Goal: Navigation & Orientation: Find specific page/section

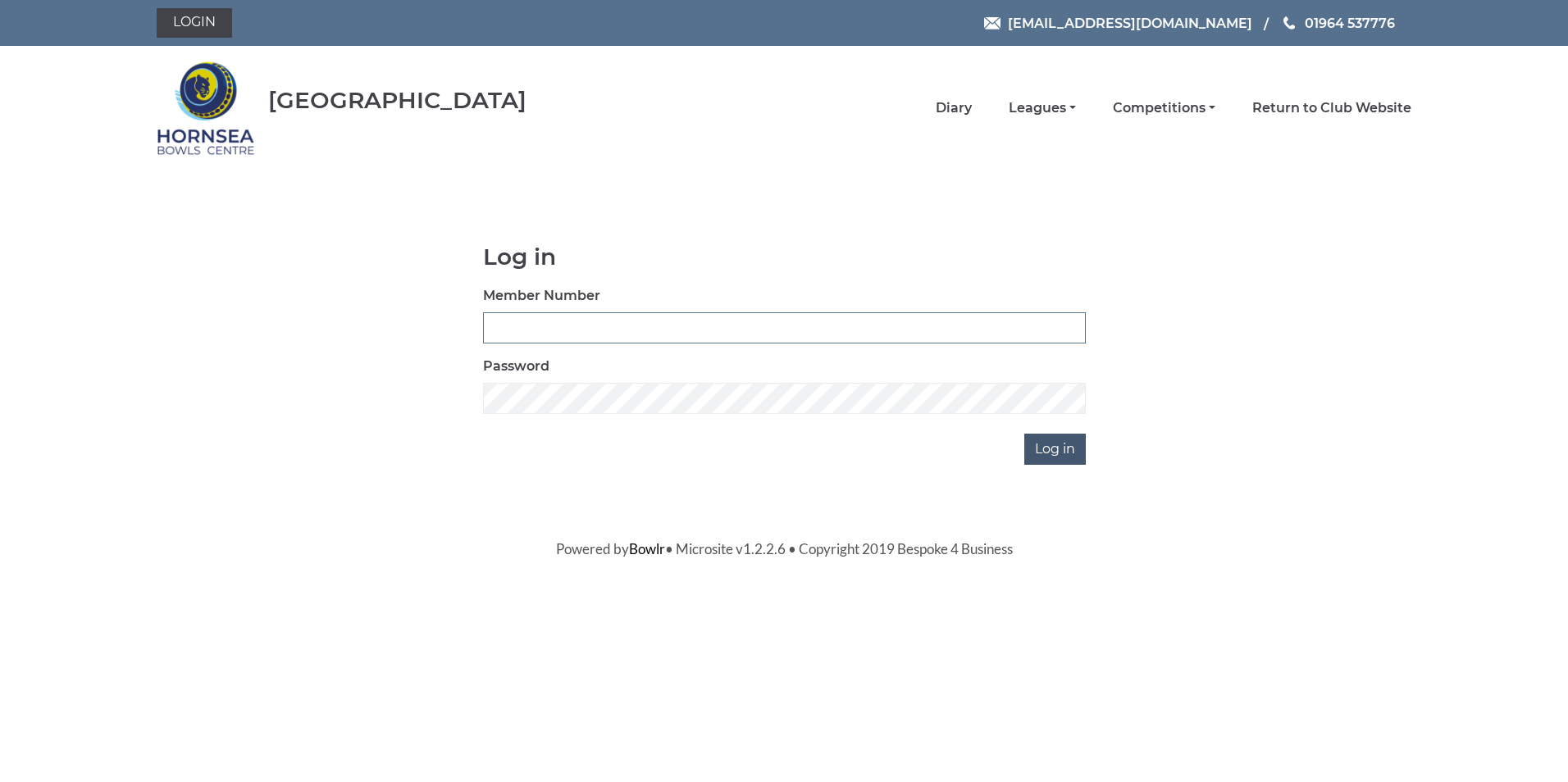
type input "0320"
click at [1052, 451] on input "Log in" at bounding box center [1054, 449] width 61 height 31
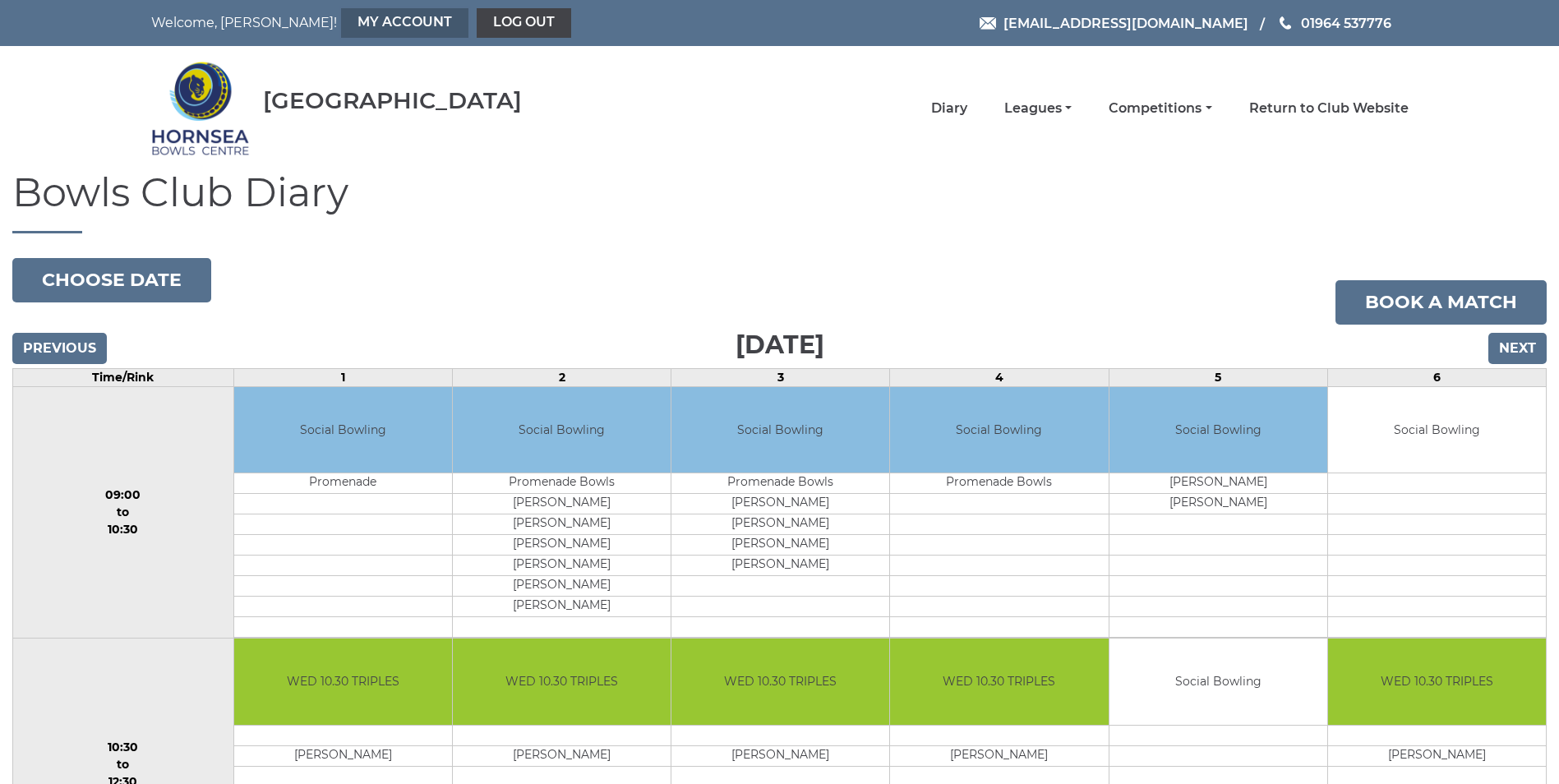
click at [341, 18] on link "My Account" at bounding box center [404, 23] width 127 height 29
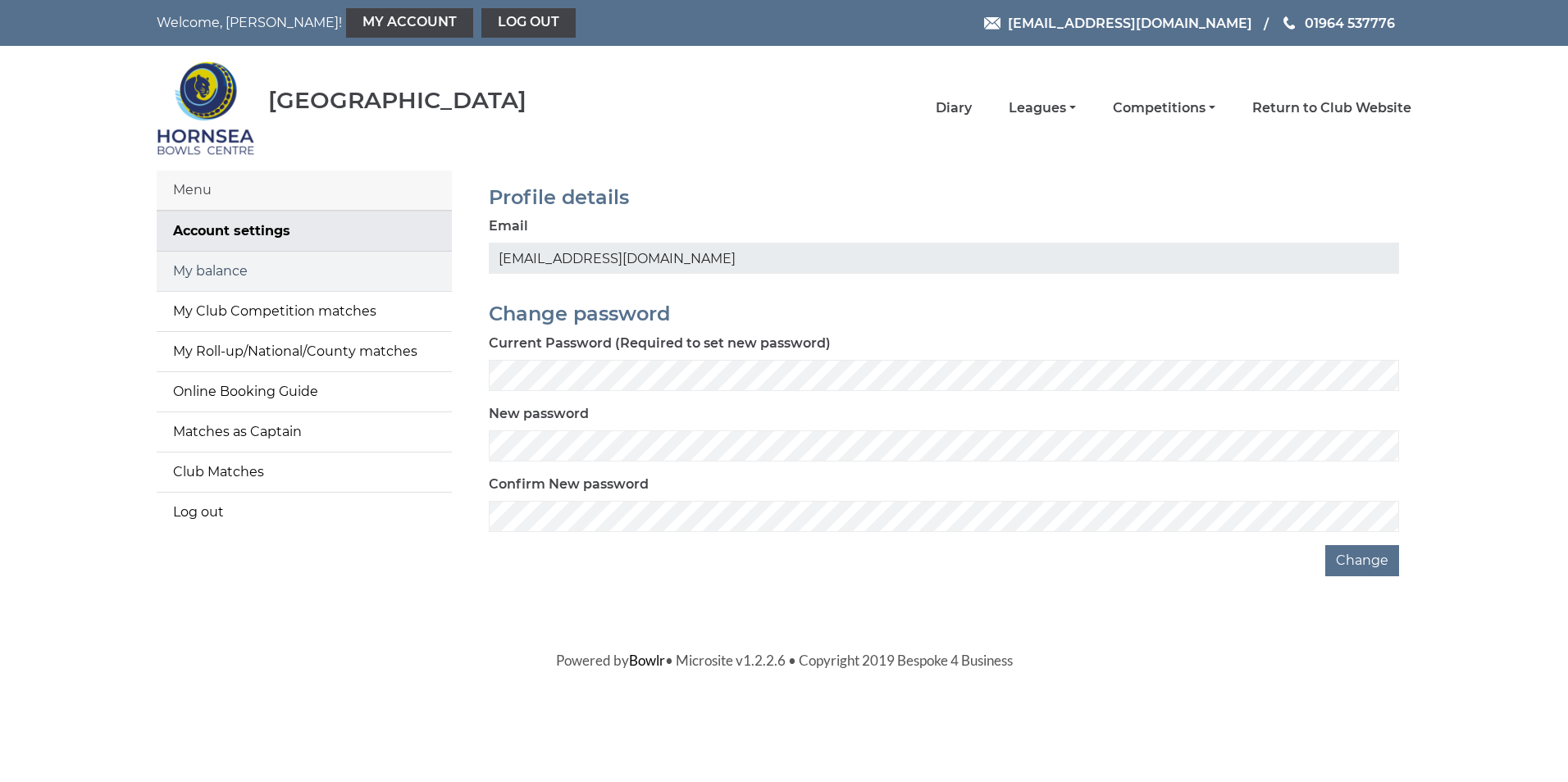
click at [201, 266] on link "My balance" at bounding box center [305, 271] width 295 height 39
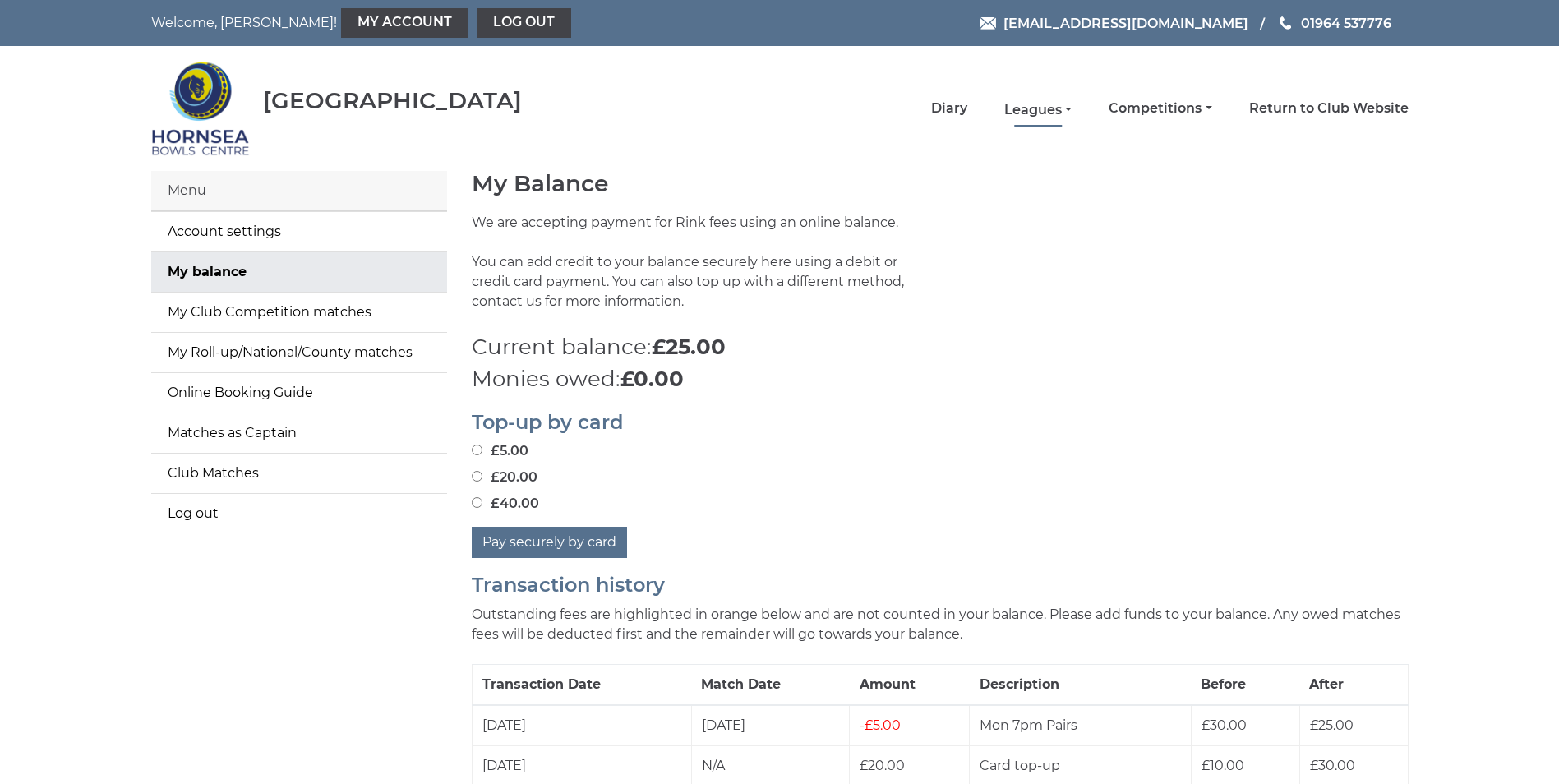
click at [1030, 109] on link "Leagues" at bounding box center [1038, 109] width 67 height 18
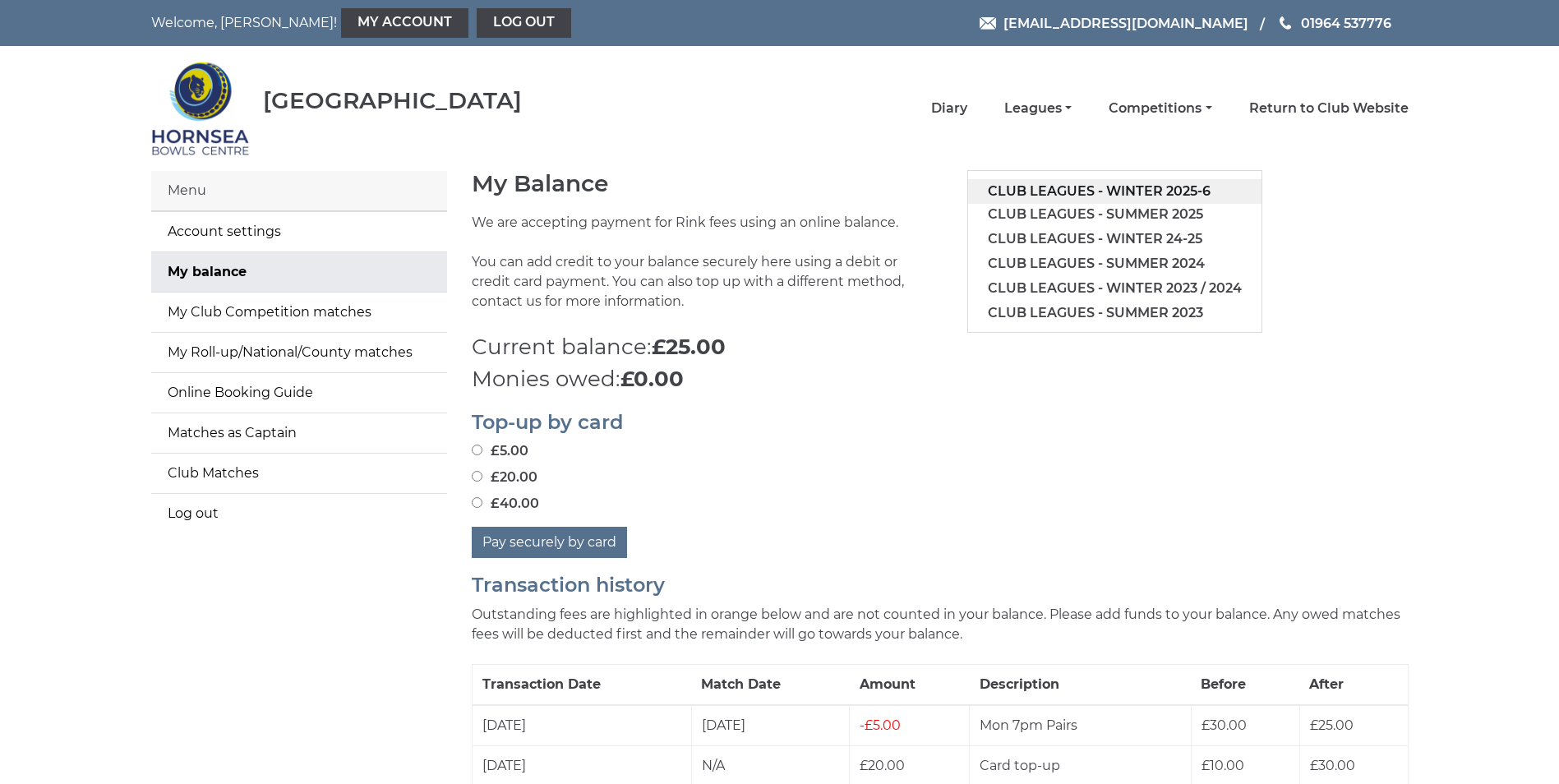
click at [1078, 187] on link "Club leagues - Winter 2025-6" at bounding box center [1115, 191] width 294 height 24
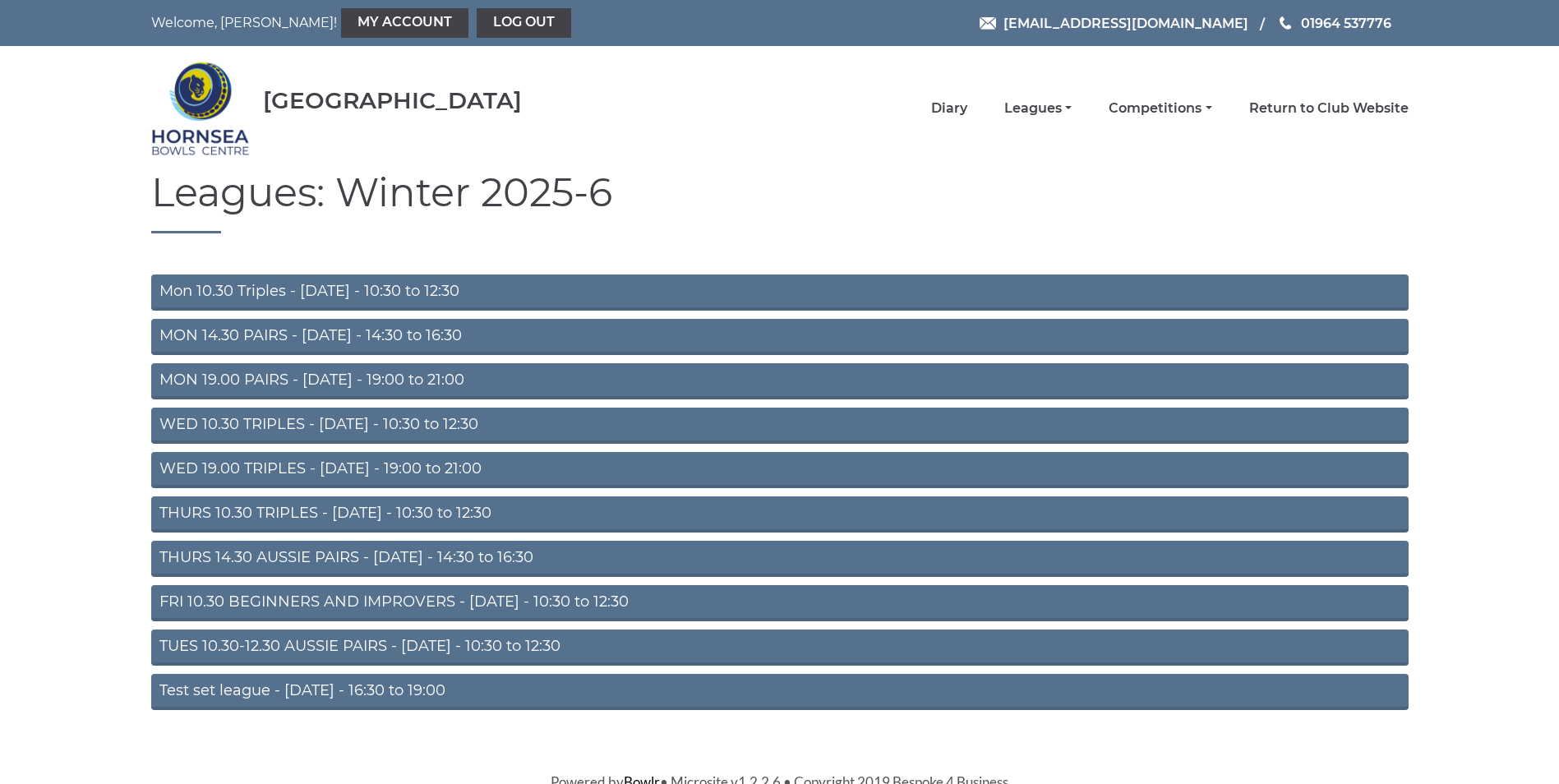
click at [268, 374] on link "MON 19.00 PAIRS - [DATE] - 19:00 to 21:00" at bounding box center [780, 381] width 1258 height 36
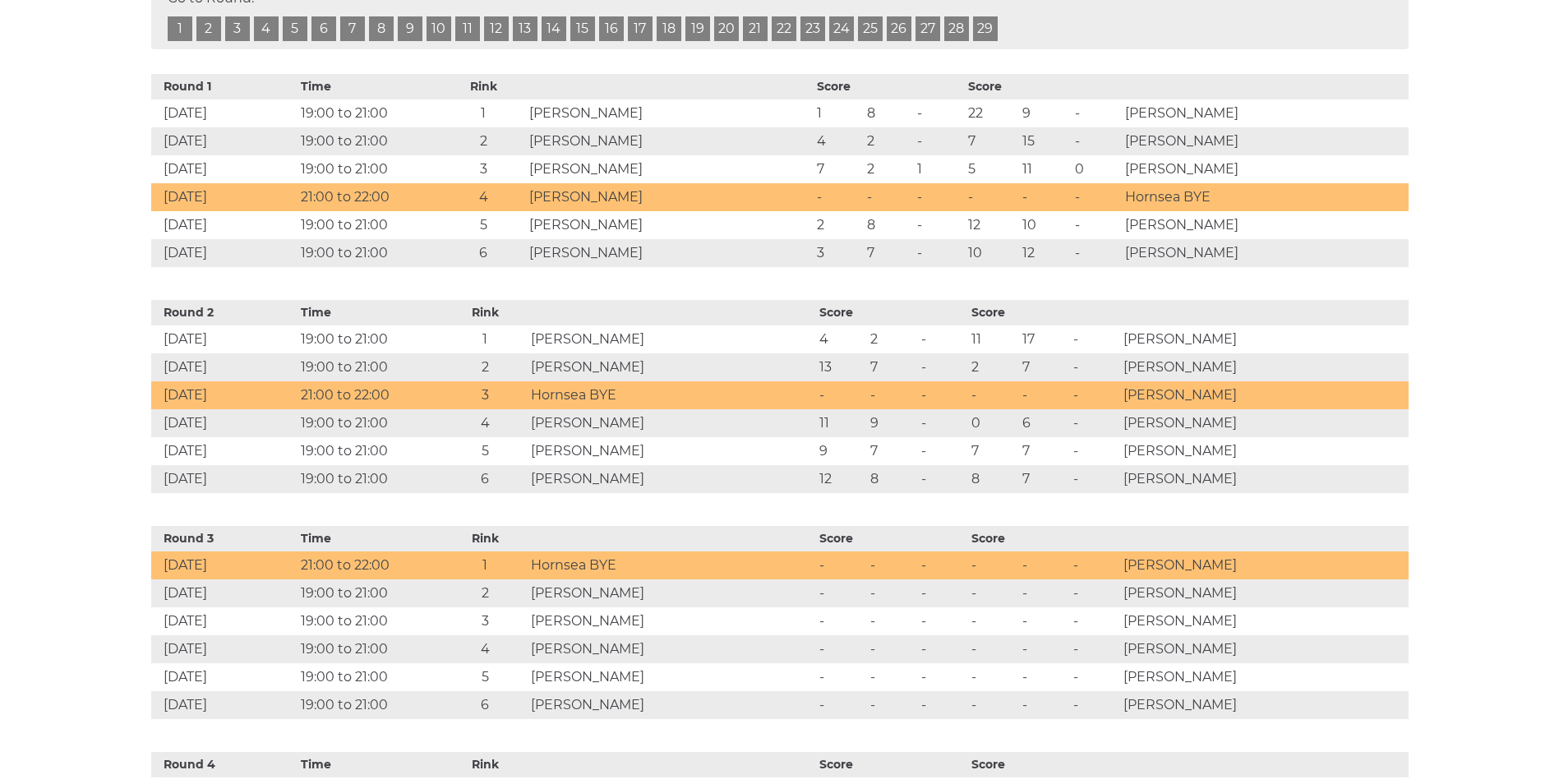
scroll to position [986, 0]
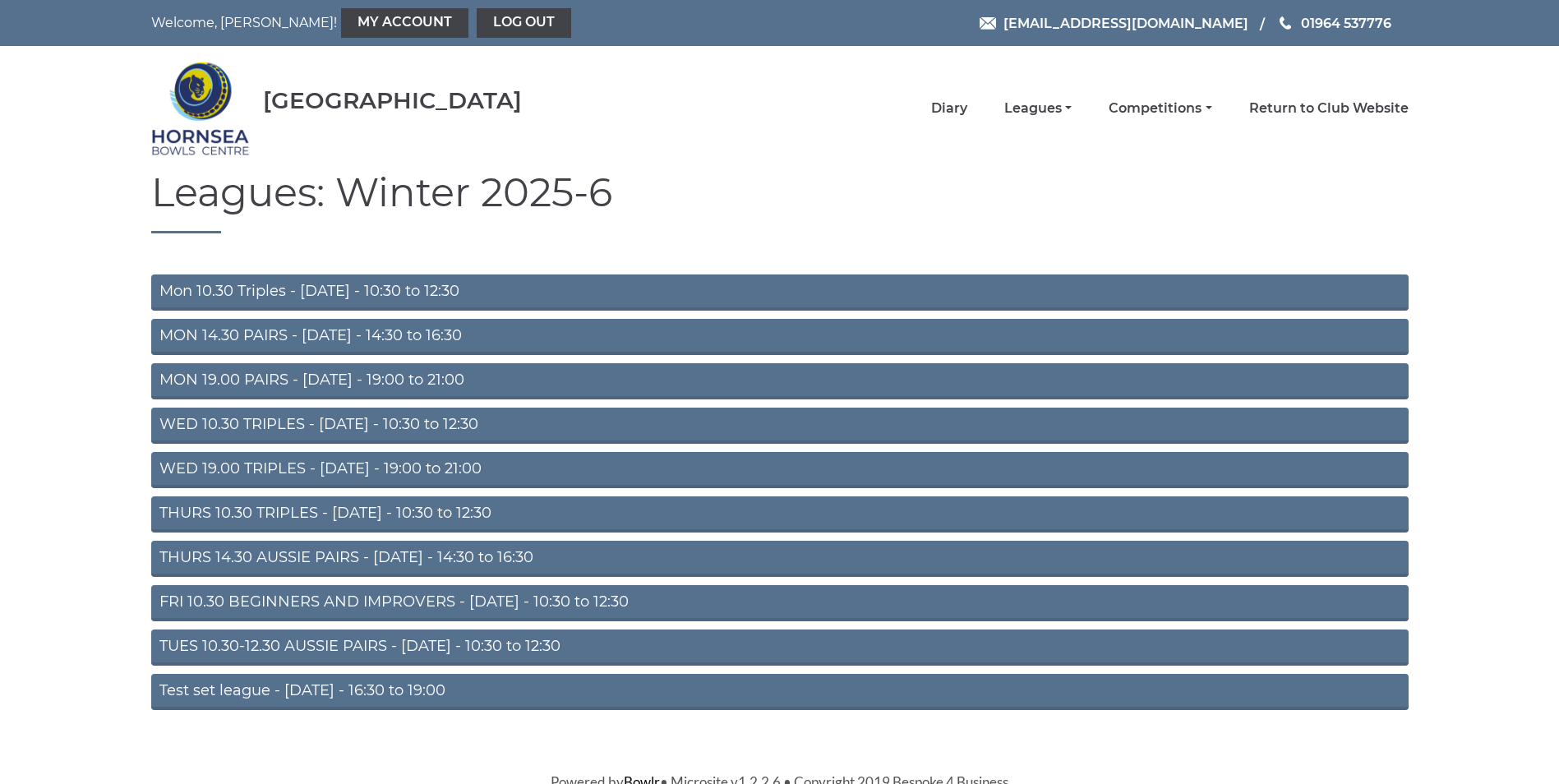
click at [325, 465] on link "WED 19.00 TRIPLES - [DATE] - 19:00 to 21:00" at bounding box center [780, 469] width 1258 height 36
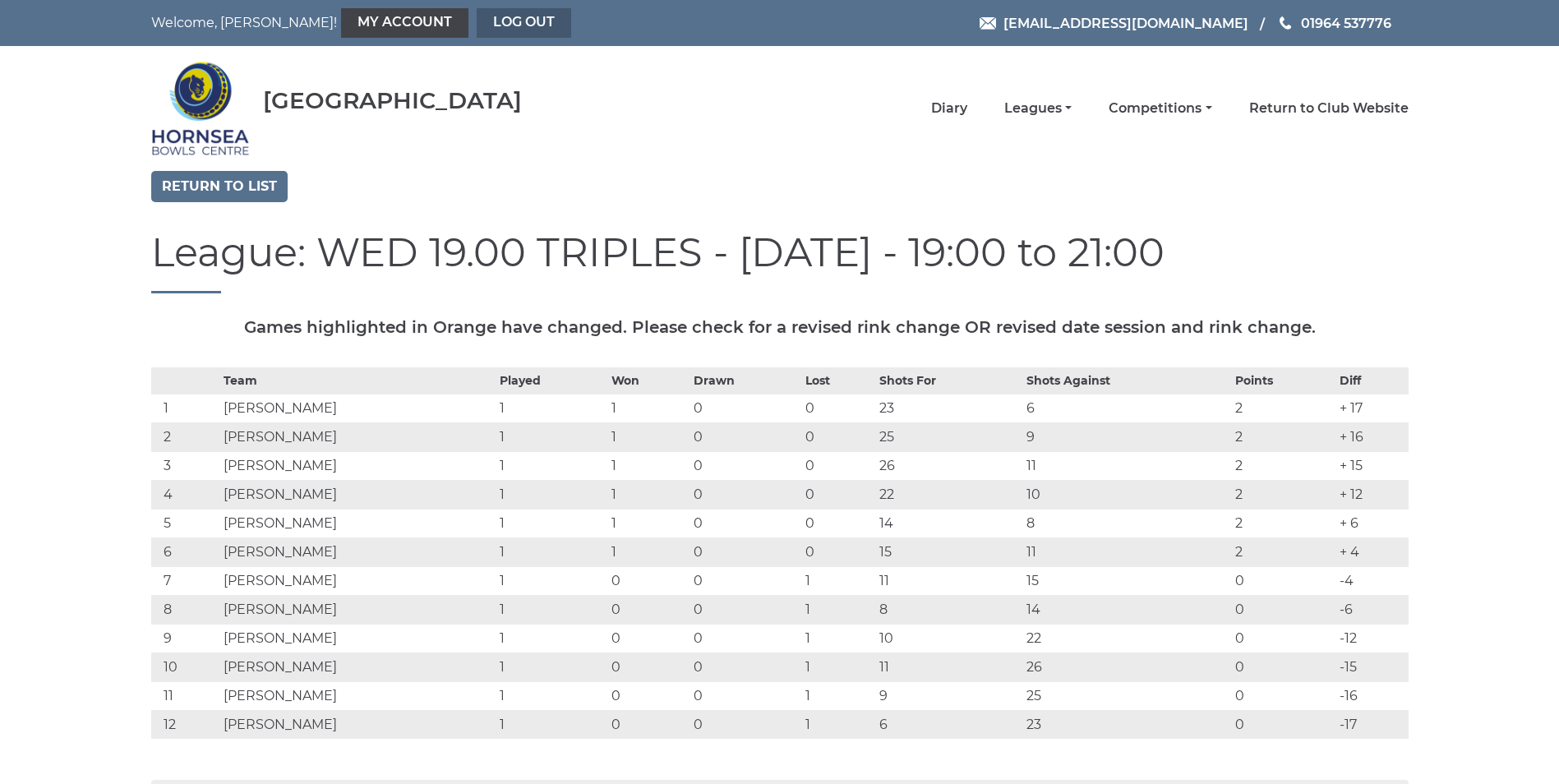
click at [477, 18] on link "Log out" at bounding box center [524, 23] width 94 height 29
